Goal: Ask a question

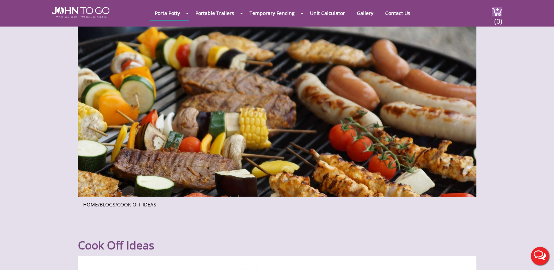
scroll to position [1762, 0]
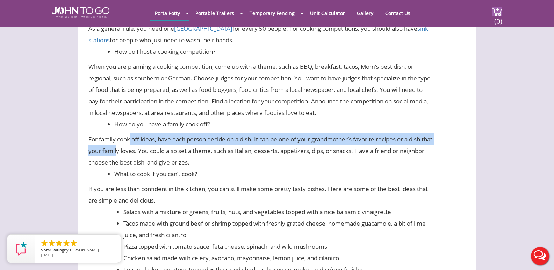
drag, startPoint x: 127, startPoint y: 142, endPoint x: 128, endPoint y: 152, distance: 9.9
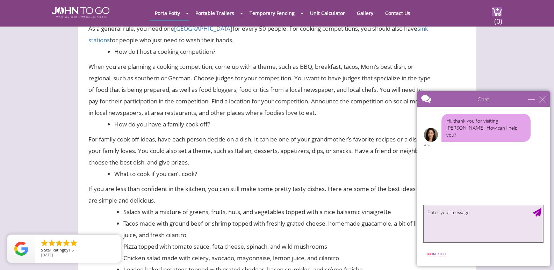
click at [457, 214] on textarea "type your message" at bounding box center [483, 224] width 119 height 37
type textarea "i want to know cook off ideas for my famiy of 10 adults"
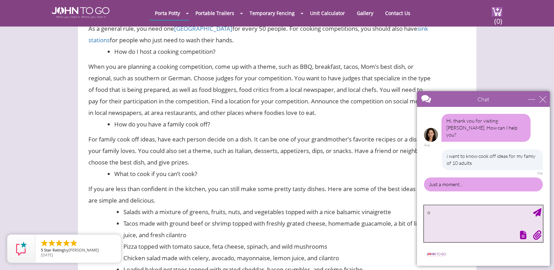
type textarea "ok"
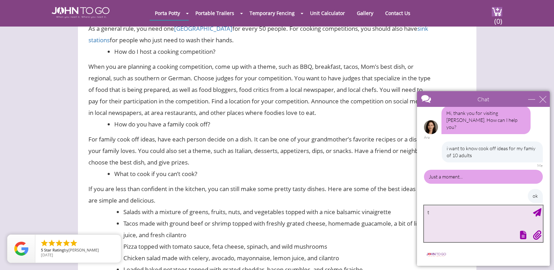
type textarea "ty"
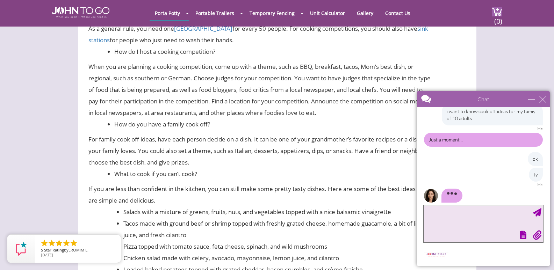
scroll to position [26, 0]
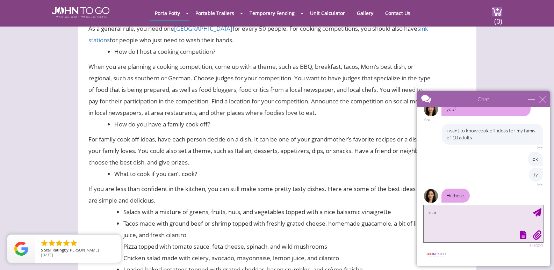
type textarea "hi [PERSON_NAME]"
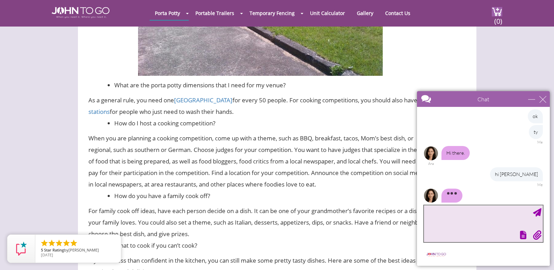
scroll to position [1692, 0]
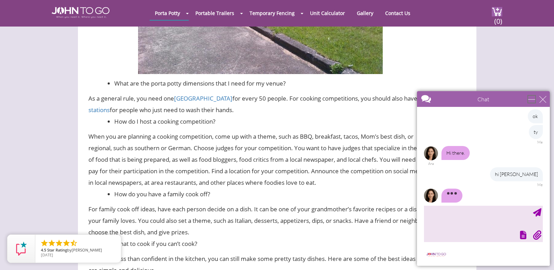
click at [531, 96] on div "minimize" at bounding box center [531, 99] width 7 height 7
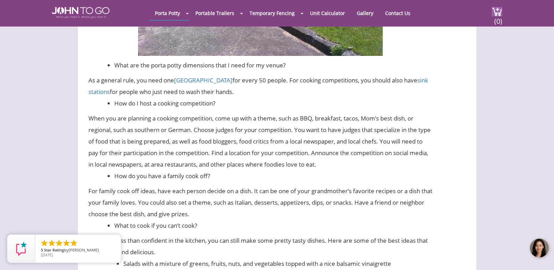
scroll to position [1727, 0]
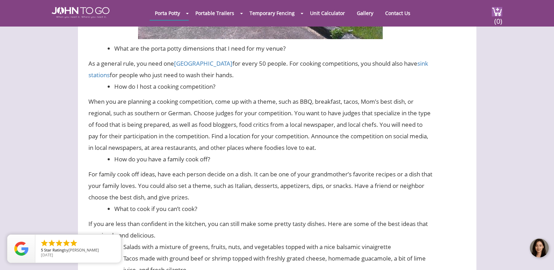
drag, startPoint x: 536, startPoint y: 248, endPoint x: 541, endPoint y: 252, distance: 6.0
click at [541, 252] on div at bounding box center [539, 248] width 21 height 21
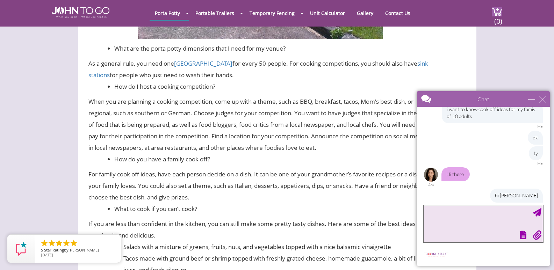
click at [466, 219] on textarea "type your message" at bounding box center [483, 224] width 119 height 37
type textarea "are you there>"
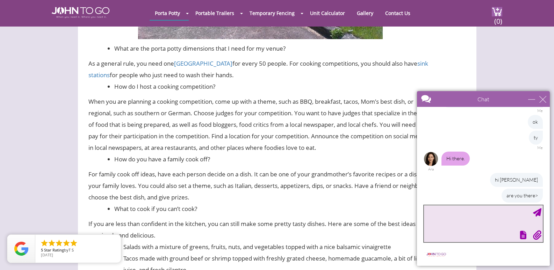
type textarea "?"
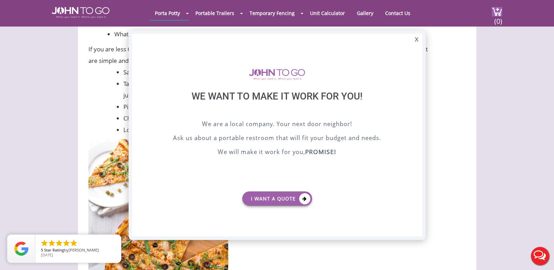
scroll to position [0, 0]
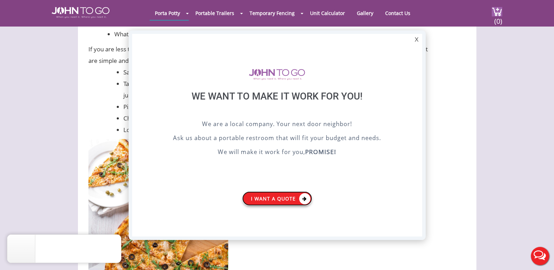
click at [295, 198] on link "I want a Quote" at bounding box center [277, 199] width 70 height 14
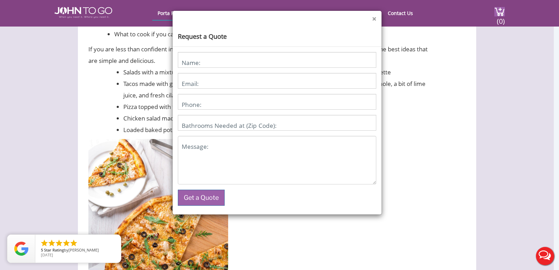
click at [375, 19] on button "×" at bounding box center [374, 18] width 4 height 7
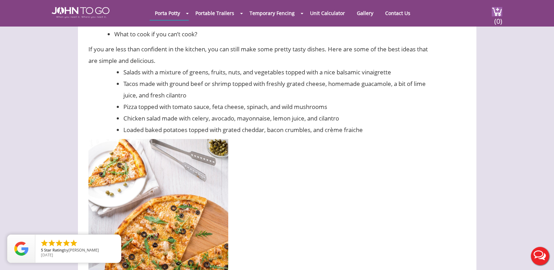
click at [540, 257] on button "Live Chat" at bounding box center [540, 256] width 28 height 28
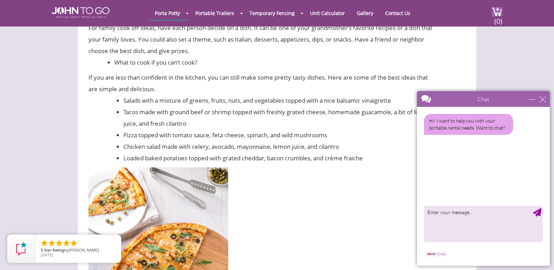
scroll to position [1727, 0]
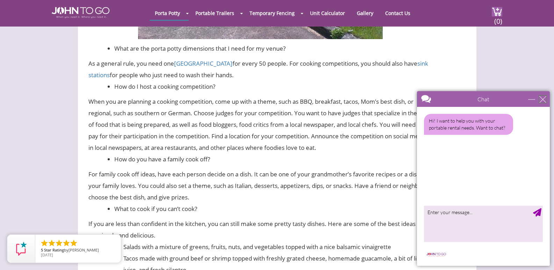
click at [543, 99] on div "close" at bounding box center [542, 99] width 7 height 7
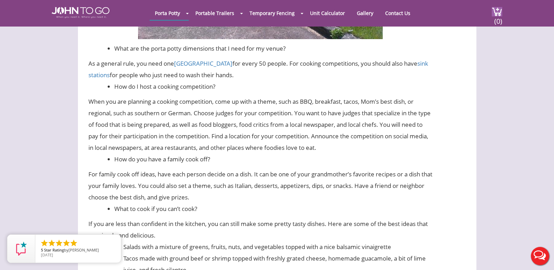
scroll to position [0, 0]
